Goal: Task Accomplishment & Management: Use online tool/utility

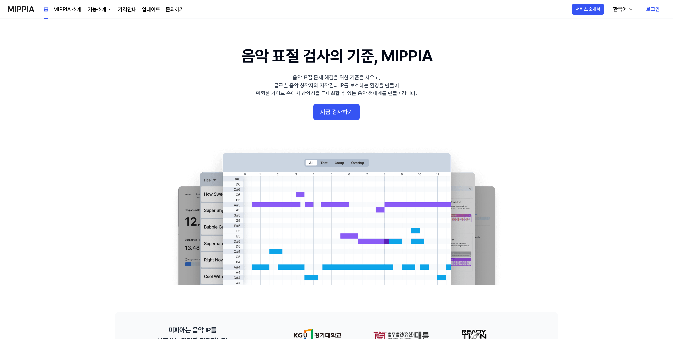
click at [335, 109] on button "지금 검사하기" at bounding box center [337, 112] width 46 height 16
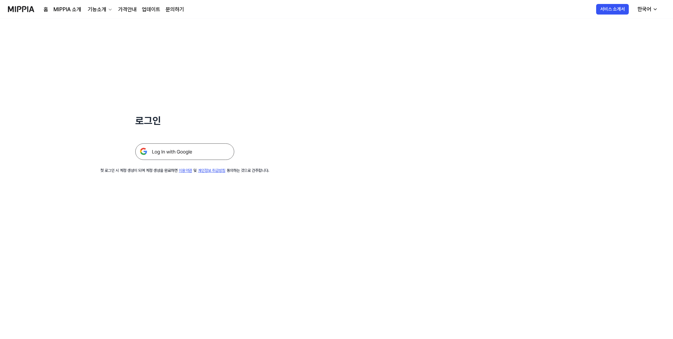
click at [209, 155] on img at bounding box center [184, 151] width 99 height 17
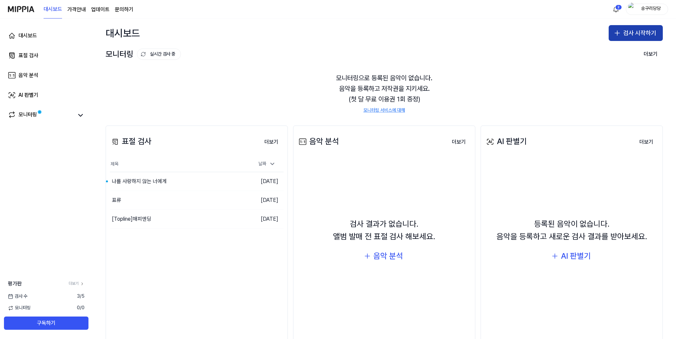
click at [627, 31] on button "검사 시작하기" at bounding box center [636, 33] width 54 height 16
click at [614, 50] on div "표절 검사" at bounding box center [606, 51] width 17 height 7
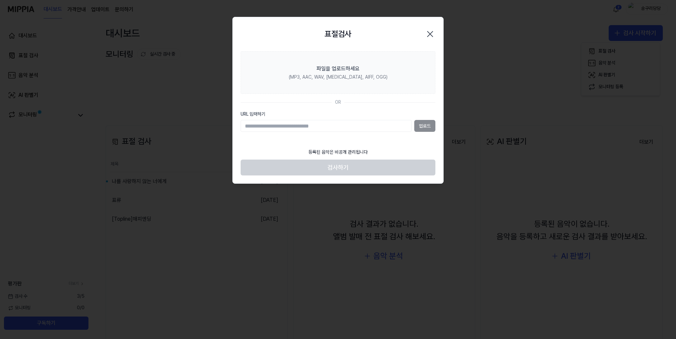
click at [425, 124] on div "업로드" at bounding box center [338, 126] width 195 height 12
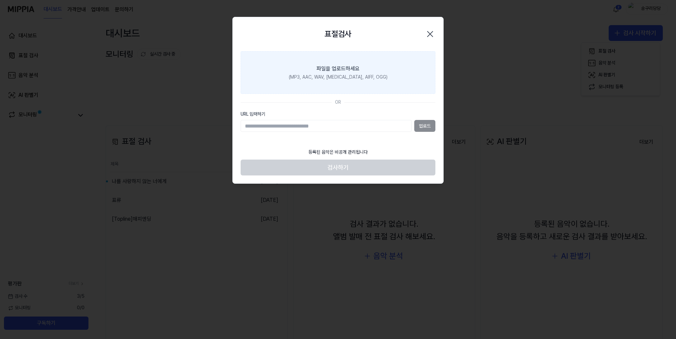
click at [347, 75] on div "(MP3, AAC, WAV, FLAC, AIFF, OGG)" at bounding box center [338, 77] width 99 height 7
click at [0, 0] on input "파일을 업로드하세요 (MP3, AAC, WAV, FLAC, AIFF, OGG)" at bounding box center [0, 0] width 0 height 0
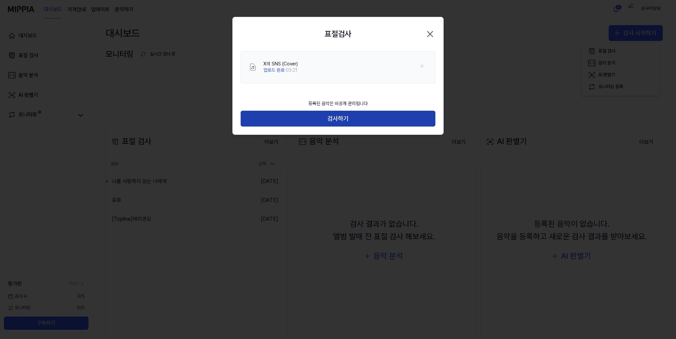
click at [338, 116] on button "검사하기" at bounding box center [338, 119] width 195 height 16
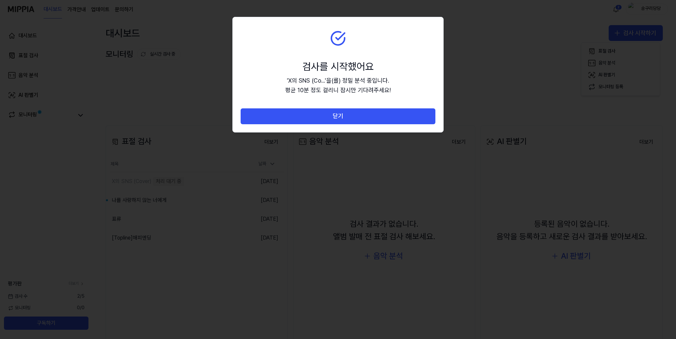
click at [338, 116] on button "닫기" at bounding box center [338, 116] width 195 height 16
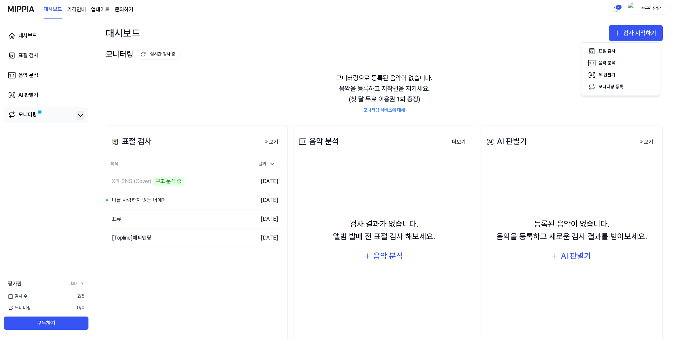
click at [78, 114] on icon at bounding box center [81, 115] width 8 height 8
click at [80, 113] on icon at bounding box center [81, 115] width 8 height 8
click at [79, 10] on page\) "가격안내" at bounding box center [76, 10] width 18 height 8
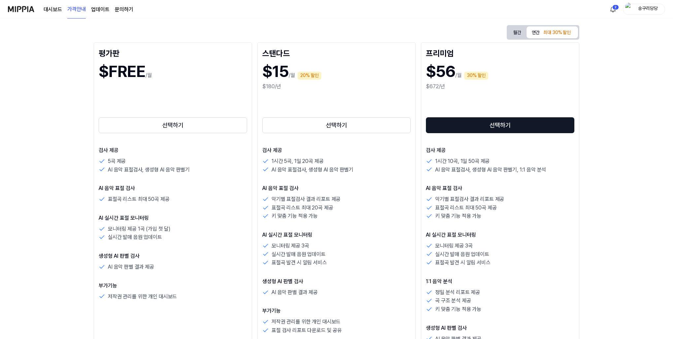
scroll to position [165, 0]
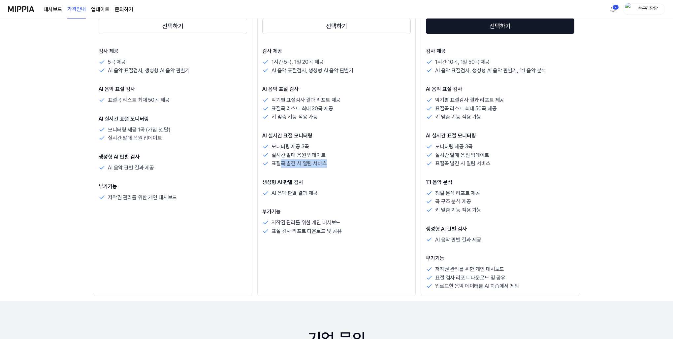
drag, startPoint x: 283, startPoint y: 161, endPoint x: 342, endPoint y: 161, distance: 58.7
click at [328, 161] on div "표절곡 발견 시 알림 서비스" at bounding box center [336, 163] width 149 height 9
click at [347, 162] on div "표절곡 발견 시 알림 서비스" at bounding box center [336, 163] width 149 height 9
drag, startPoint x: 275, startPoint y: 144, endPoint x: 325, endPoint y: 155, distance: 51.6
click at [325, 155] on div "모니터링 제공 3곡 실시간 발매 음원 업데이트 표절곡 발견 시 알림 서비스" at bounding box center [336, 154] width 149 height 25
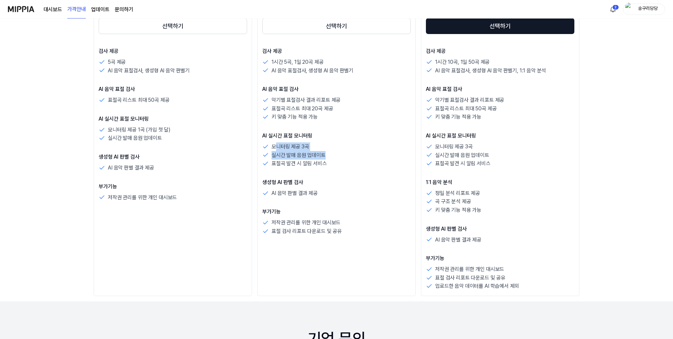
click at [338, 158] on div "실시간 발매 음원 업데이트" at bounding box center [336, 155] width 149 height 9
drag, startPoint x: 106, startPoint y: 100, endPoint x: 170, endPoint y: 101, distance: 63.7
click at [165, 100] on div "표절곡 리스트 최대 50곡 제공" at bounding box center [173, 100] width 149 height 9
click at [175, 102] on div "표절곡 리스트 최대 50곡 제공" at bounding box center [173, 100] width 149 height 9
drag, startPoint x: 109, startPoint y: 61, endPoint x: 189, endPoint y: 72, distance: 81.3
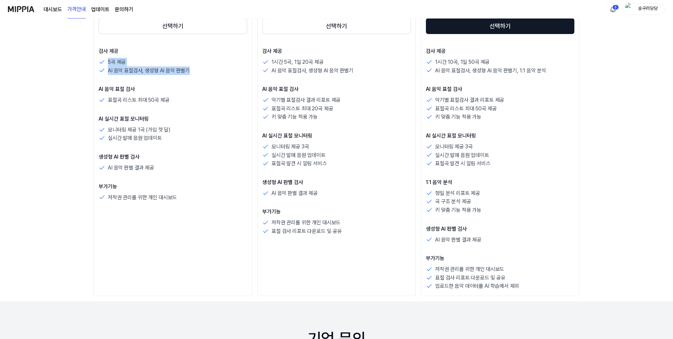
click at [189, 72] on div "5곡 제공 AI 음악 표절검사, 생성형 AI 음악 판별기" at bounding box center [173, 66] width 149 height 17
drag, startPoint x: 269, startPoint y: 109, endPoint x: 314, endPoint y: 110, distance: 45.6
click at [303, 110] on div "표절곡 리스트 최대 20곡 제공" at bounding box center [336, 108] width 149 height 9
click at [327, 111] on p "표절곡 리스트 최대 20곡 제공" at bounding box center [302, 108] width 61 height 9
drag, startPoint x: 108, startPoint y: 72, endPoint x: 193, endPoint y: 74, distance: 85.2
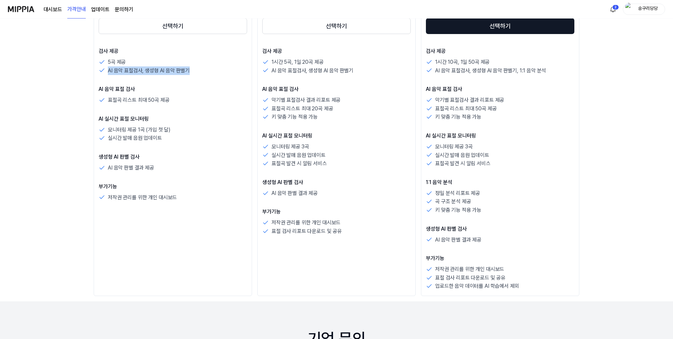
click at [193, 74] on div "AI 음악 표절검사, 생성형 AI 음악 판별기" at bounding box center [173, 70] width 149 height 9
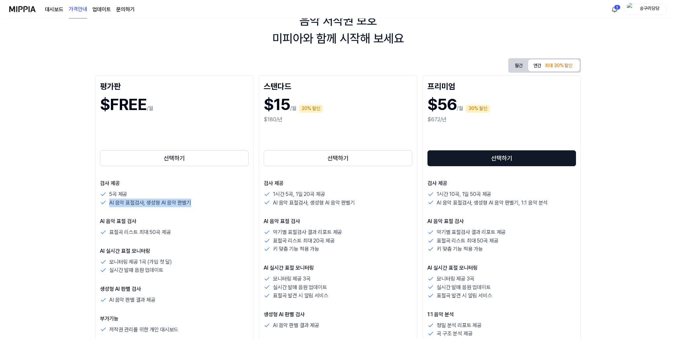
scroll to position [0, 0]
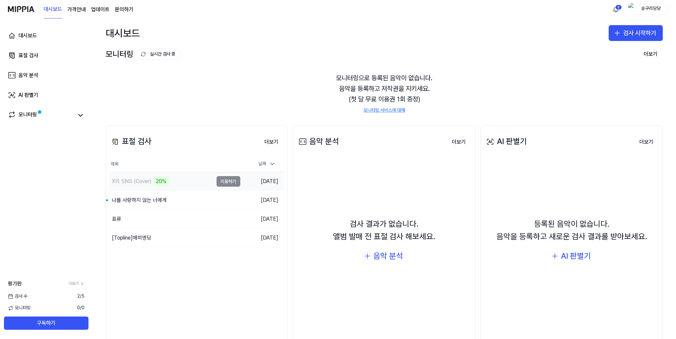
click at [188, 180] on div "X의 SNS (Cover) 20%" at bounding box center [161, 181] width 103 height 18
click at [225, 181] on td "X의 SNS (Cover) 20% 이동하기" at bounding box center [175, 181] width 130 height 18
click at [78, 115] on icon at bounding box center [81, 115] width 8 height 8
click at [78, 282] on link "더보기" at bounding box center [77, 284] width 16 height 6
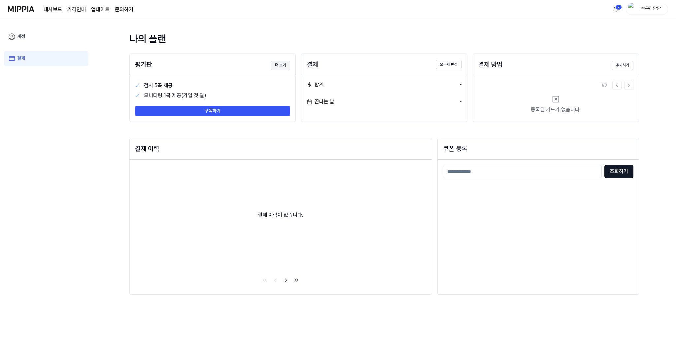
click at [285, 66] on button "더 보기" at bounding box center [280, 65] width 19 height 9
click at [31, 8] on img at bounding box center [21, 9] width 26 height 18
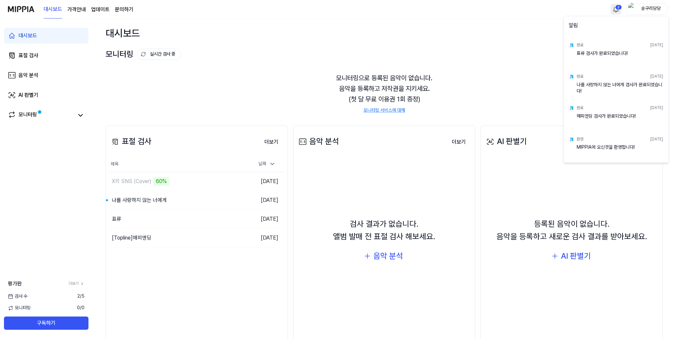
click at [613, 10] on html "대시보드 가격안내 업데이트 문의하기 2 숭구리당당 대시보드 표절 검사 음악 분석 AI 판별기 모니터링 평가판 더보기 검사 수 2 / 5 모니터…" at bounding box center [338, 169] width 676 height 339
click at [585, 124] on div "해피엔딩 검사가 완료되었습니다!" at bounding box center [620, 119] width 86 height 13
drag, startPoint x: 593, startPoint y: 115, endPoint x: 605, endPoint y: 107, distance: 13.8
click at [594, 114] on div "해피엔딩 검사가 완료되었습니다!" at bounding box center [620, 119] width 86 height 13
click at [609, 105] on div "완료 2025.04.24." at bounding box center [620, 108] width 86 height 10
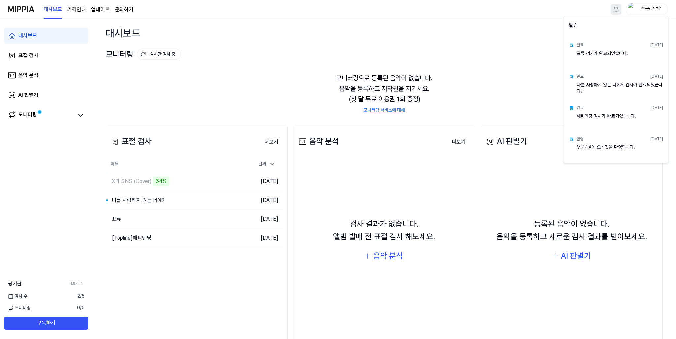
click at [609, 107] on div "완료 2025.04.24." at bounding box center [620, 108] width 86 height 10
click at [616, 7] on html "대시보드 가격안내 업데이트 문의하기 숭구리당당 대시보드 표절 검사 음악 분석 AI 판별기 모니터링 평가판 더보기 검사 수 2 / 5 모니터링 …" at bounding box center [338, 169] width 676 height 339
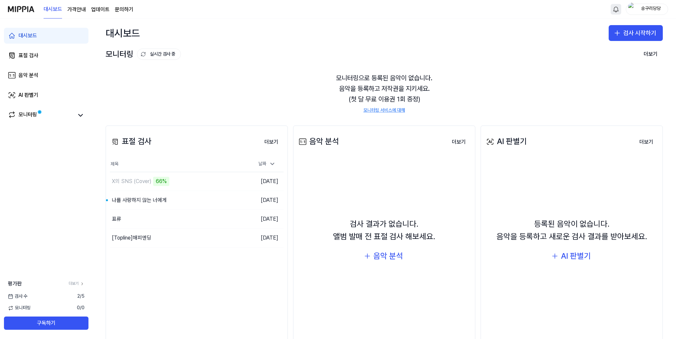
click at [496, 58] on div "모니터링 실시간 검사 중 더보기" at bounding box center [384, 54] width 557 height 11
drag, startPoint x: 357, startPoint y: 81, endPoint x: 454, endPoint y: 89, distance: 97.4
click at [445, 87] on div "모니터링으로 등록된 음악이 없습니다. 음악을 등록하고 저작권을 지키세요. (첫 달 무료 이용권 1회 증정) 모니터링 서비스에 대해" at bounding box center [384, 93] width 557 height 57
click at [459, 93] on div "모니터링으로 등록된 음악이 없습니다. 음악을 등록하고 저작권을 지키세요. (첫 달 무료 이용권 1회 증정) 모니터링 서비스에 대해" at bounding box center [384, 93] width 557 height 57
drag, startPoint x: 323, startPoint y: 87, endPoint x: 438, endPoint y: 99, distance: 115.4
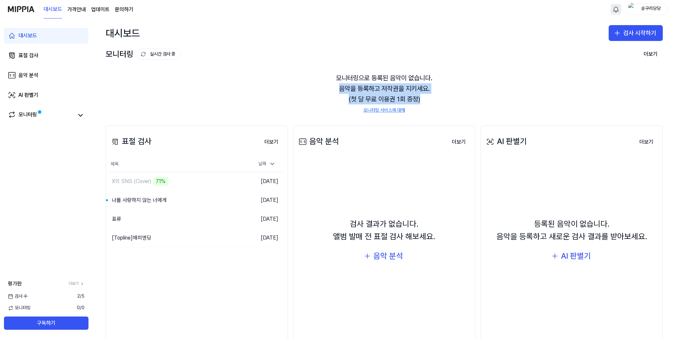
click at [424, 95] on div "모니터링으로 등록된 음악이 없습니다. 음악을 등록하고 저작권을 지키세요. (첫 달 무료 이용권 1회 증정) 모니터링 서비스에 대해" at bounding box center [384, 93] width 557 height 57
click at [352, 84] on div "모니터링으로 등록된 음악이 없습니다. 음악을 등록하고 저작권을 지키세요. (첫 달 무료 이용권 1회 증정) 모니터링 서비스에 대해" at bounding box center [384, 93] width 557 height 57
click at [164, 181] on div "72%" at bounding box center [161, 181] width 16 height 9
click at [34, 309] on div "모니터링 0 / 0" at bounding box center [46, 307] width 92 height 7
click at [18, 307] on span "모니터링" at bounding box center [19, 307] width 23 height 7
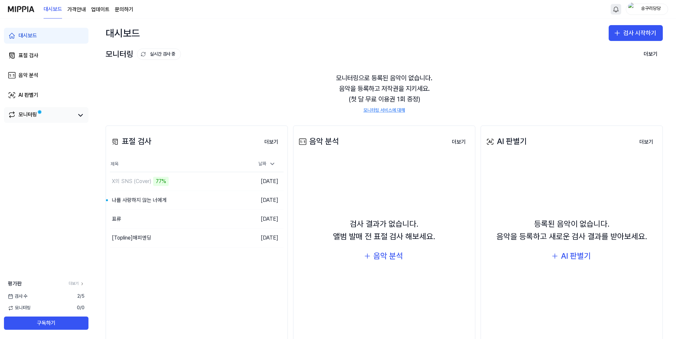
click at [20, 114] on div "모니터링" at bounding box center [27, 115] width 18 height 9
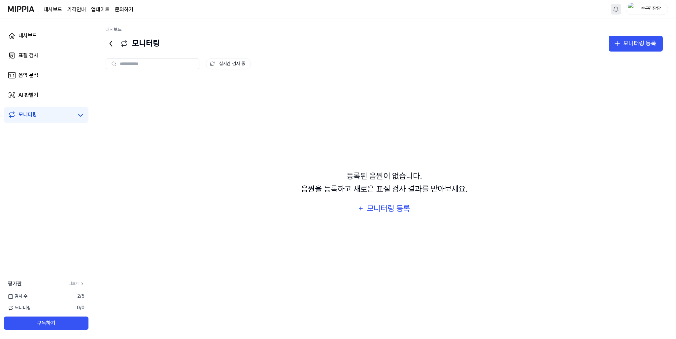
click at [24, 9] on img at bounding box center [21, 9] width 26 height 18
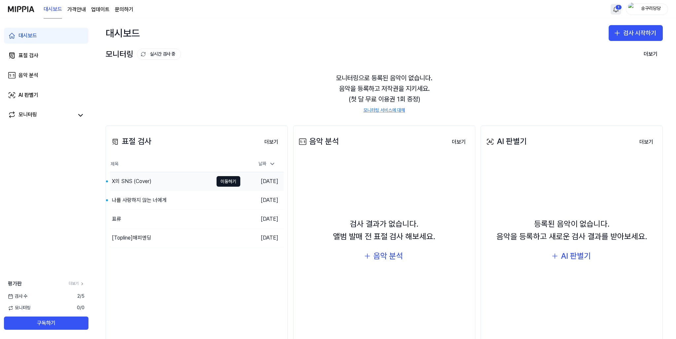
click at [194, 184] on div "X의 SNS (Cover)" at bounding box center [161, 181] width 103 height 18
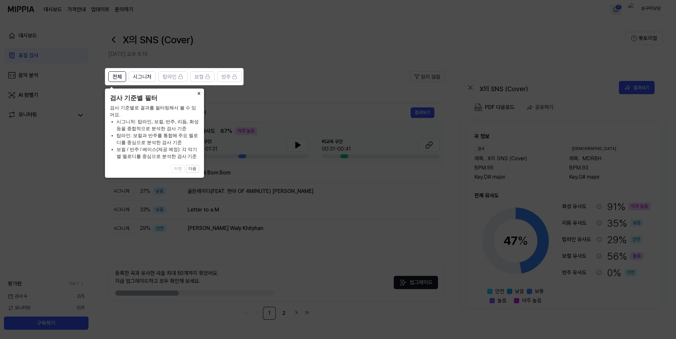
click at [196, 92] on button "×" at bounding box center [198, 92] width 11 height 9
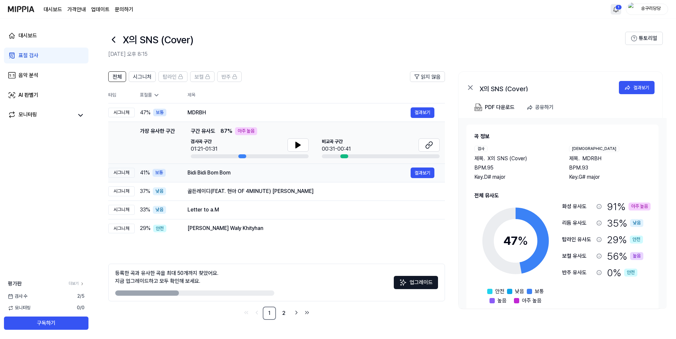
drag, startPoint x: 195, startPoint y: 172, endPoint x: 241, endPoint y: 174, distance: 45.9
click at [241, 174] on div "Bidi Bidi Bom Bom" at bounding box center [298, 173] width 223 height 8
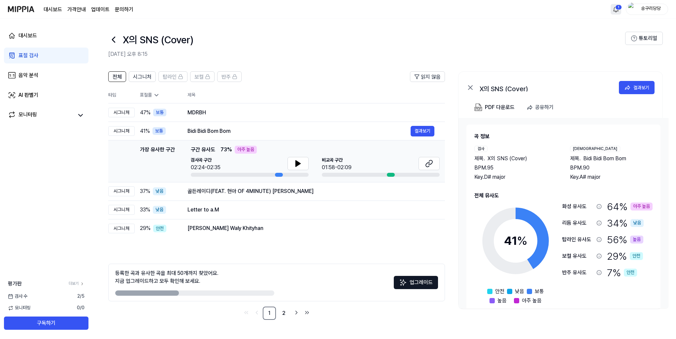
click at [298, 179] on td "가장 유사한 구간 가장 유사한 구간 구간 유사도 73 % 아주 높음 검사곡 구간 02:24-02:35 비교곡 구간 01:58-02:09 결과보기" at bounding box center [276, 161] width 337 height 42
click at [296, 164] on icon at bounding box center [298, 163] width 5 height 6
click at [407, 162] on div "비교곡 구간 01:58-02:09" at bounding box center [381, 164] width 118 height 15
click at [387, 173] on div at bounding box center [391, 175] width 8 height 4
click at [350, 161] on span "비교곡 구간" at bounding box center [337, 160] width 30 height 7
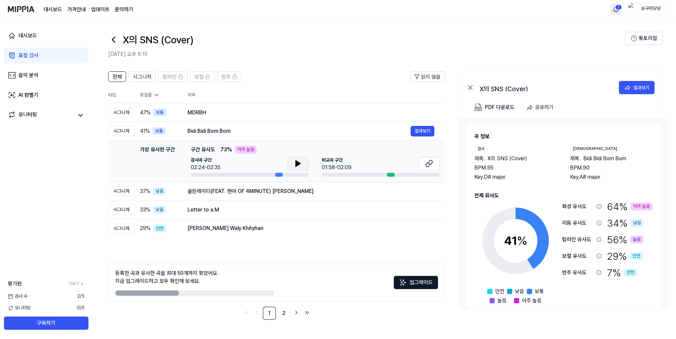
click at [314, 163] on div "검사곡 구간 02:24-02:35 비교곡 구간 01:58-02:09" at bounding box center [315, 167] width 249 height 20
drag, startPoint x: 334, startPoint y: 163, endPoint x: 342, endPoint y: 161, distance: 8.4
click at [339, 162] on span "비교곡 구간" at bounding box center [337, 160] width 30 height 7
click at [358, 161] on div "비교곡 구간 01:58-02:09" at bounding box center [381, 164] width 118 height 15
click at [300, 162] on icon at bounding box center [298, 163] width 8 height 8
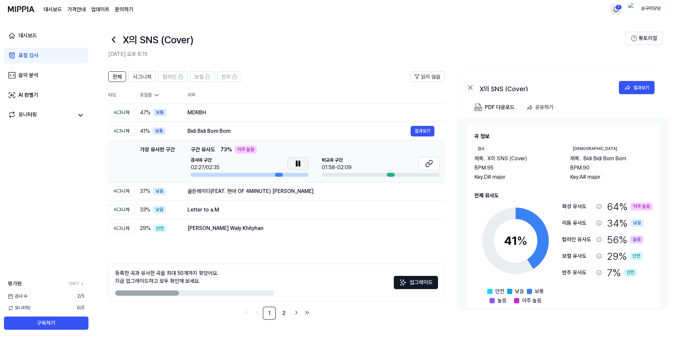
click at [300, 162] on icon at bounding box center [298, 163] width 8 height 8
click at [418, 131] on button "결과보기" at bounding box center [423, 131] width 24 height 11
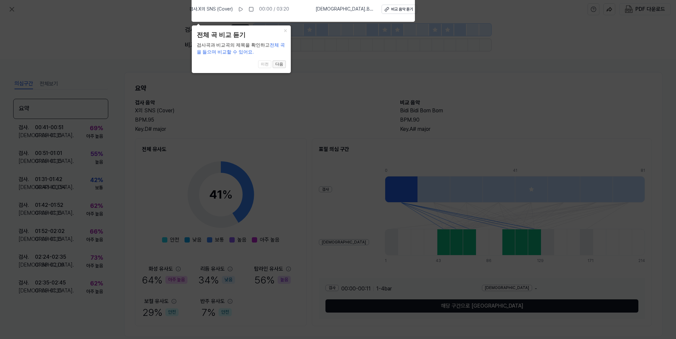
click at [281, 62] on button "다음" at bounding box center [279, 64] width 13 height 8
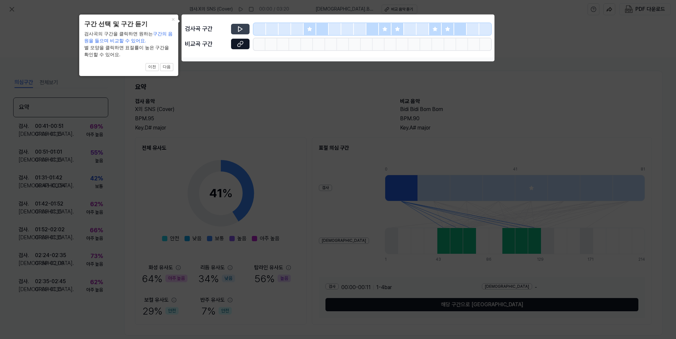
click at [247, 32] on button at bounding box center [240, 29] width 18 height 11
click at [246, 45] on button at bounding box center [240, 44] width 18 height 11
click at [256, 83] on icon at bounding box center [338, 169] width 676 height 339
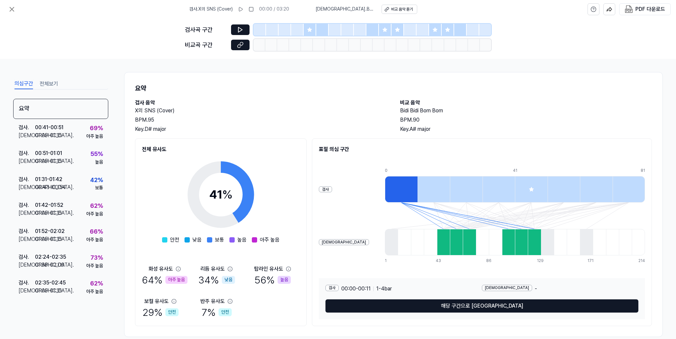
scroll to position [11, 0]
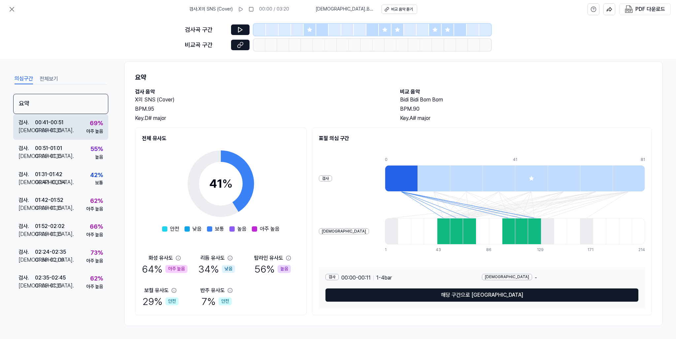
click at [63, 127] on div "비교 . 01:05 - 01:15" at bounding box center [40, 130] width 45 height 8
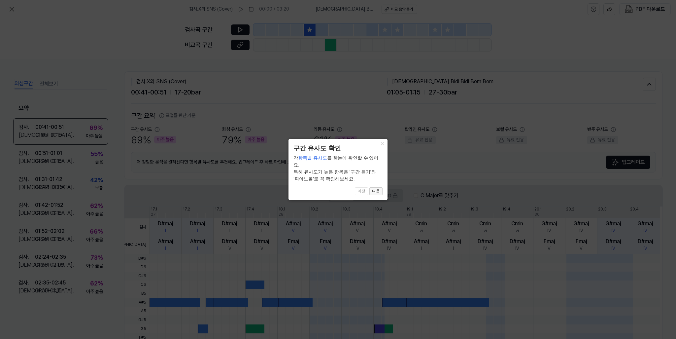
click at [379, 191] on button "다음" at bounding box center [375, 191] width 13 height 8
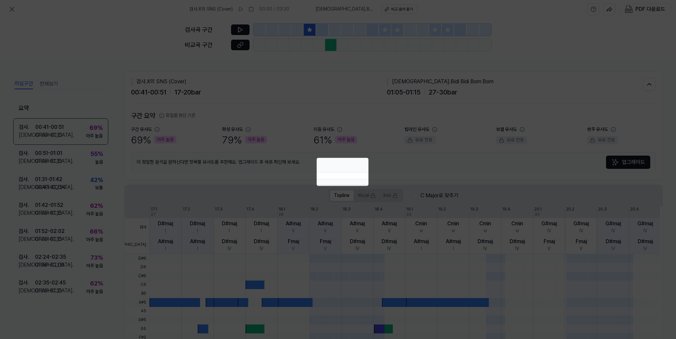
scroll to position [113, 0]
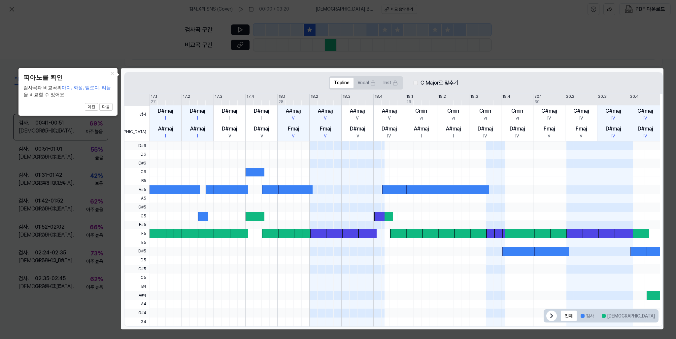
click at [293, 126] on div "Fmaj" at bounding box center [293, 129] width 11 height 8
click at [390, 50] on icon at bounding box center [338, 169] width 676 height 339
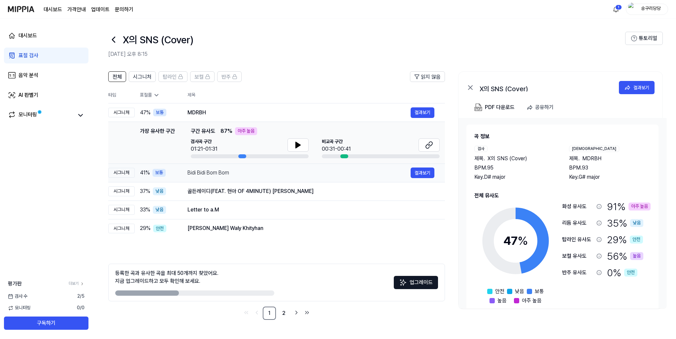
click at [216, 170] on div "Bidi Bidi Bom Bom 결과보기" at bounding box center [310, 172] width 247 height 11
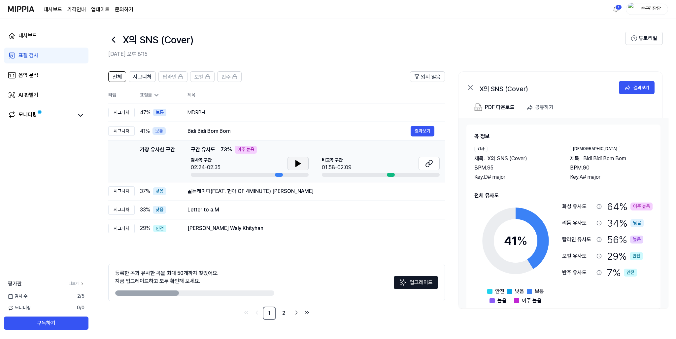
click at [306, 163] on button at bounding box center [297, 163] width 21 height 13
click at [214, 192] on div "골든레이디(FEAT. 현아 OF 4MINUTE) 임정희" at bounding box center [298, 191] width 223 height 8
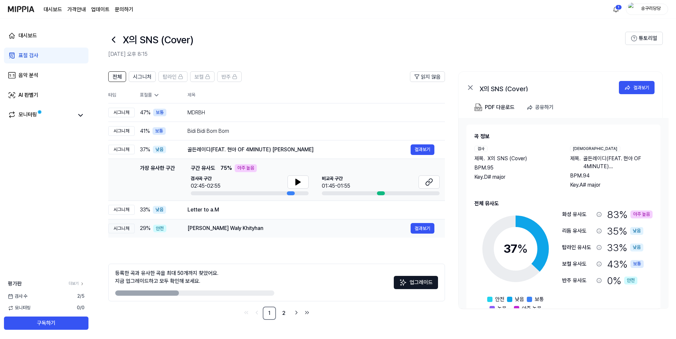
click at [227, 230] on div "Aedy Naseban Waly Khityhan" at bounding box center [298, 228] width 223 height 8
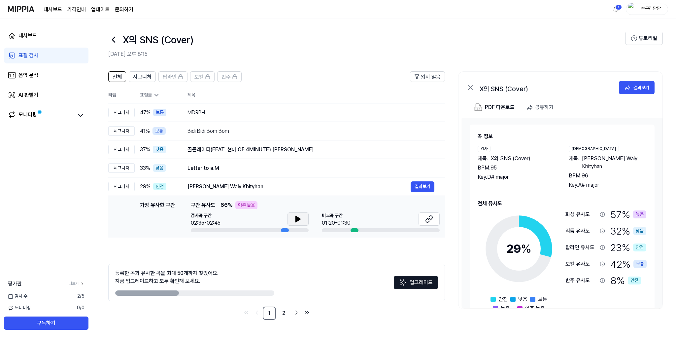
click at [298, 220] on icon at bounding box center [298, 219] width 5 height 6
click at [239, 188] on div "Aedy Naseban Waly Khityhan" at bounding box center [298, 186] width 223 height 8
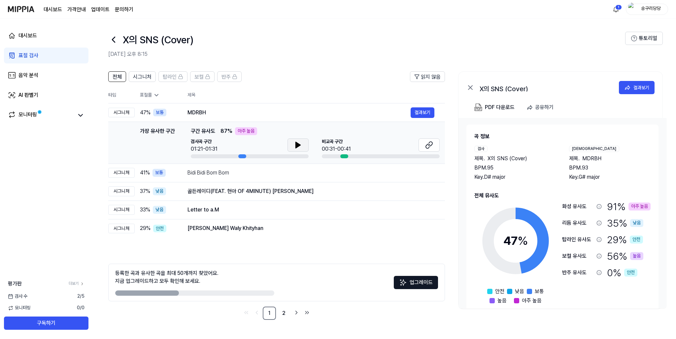
click at [298, 146] on icon at bounding box center [298, 145] width 5 height 6
click at [427, 145] on icon at bounding box center [429, 145] width 8 height 8
click at [255, 189] on div "골든레이디(FEAT. 현아 OF 4MINUTE) 임정희" at bounding box center [298, 191] width 223 height 8
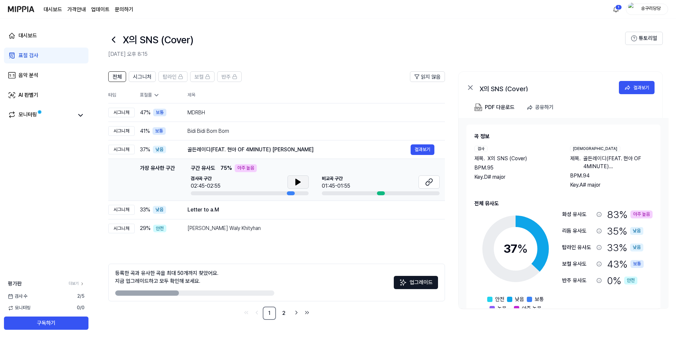
click at [294, 179] on icon at bounding box center [298, 182] width 8 height 8
click at [432, 184] on icon at bounding box center [429, 182] width 8 height 8
click at [296, 182] on icon at bounding box center [296, 181] width 1 height 5
click at [211, 115] on div "MDRBH" at bounding box center [298, 113] width 223 height 8
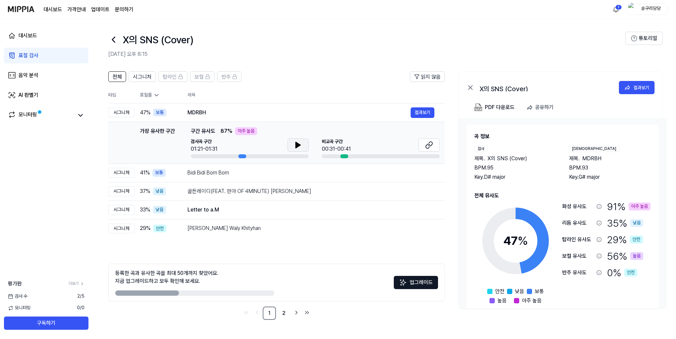
click at [307, 143] on button at bounding box center [297, 144] width 21 height 13
click at [432, 147] on icon at bounding box center [429, 145] width 8 height 8
click at [277, 107] on td "MDRBH 결과보기" at bounding box center [311, 112] width 268 height 18
click at [137, 75] on span "시그니처" at bounding box center [142, 77] width 18 height 8
click at [116, 76] on span "전체" at bounding box center [117, 77] width 9 height 8
